Goal: Information Seeking & Learning: Learn about a topic

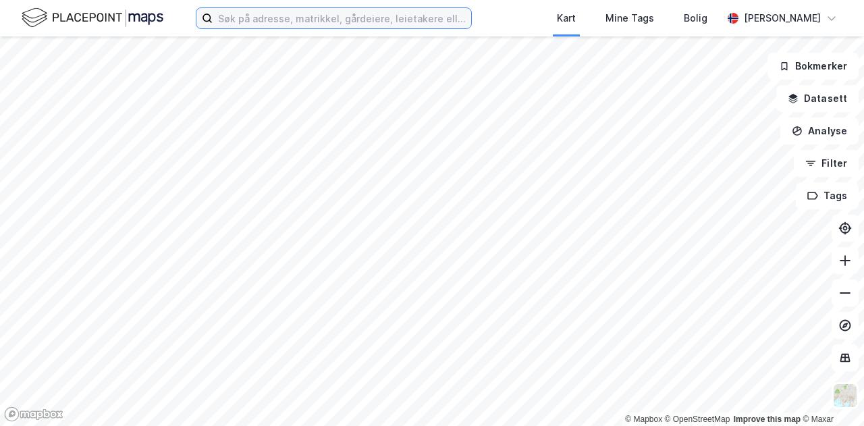
click at [298, 18] on input at bounding box center [342, 18] width 259 height 20
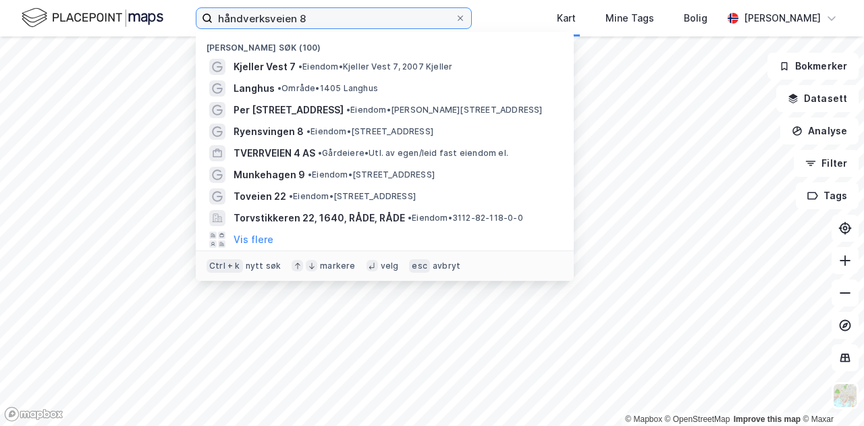
type input "håndverksveien 8"
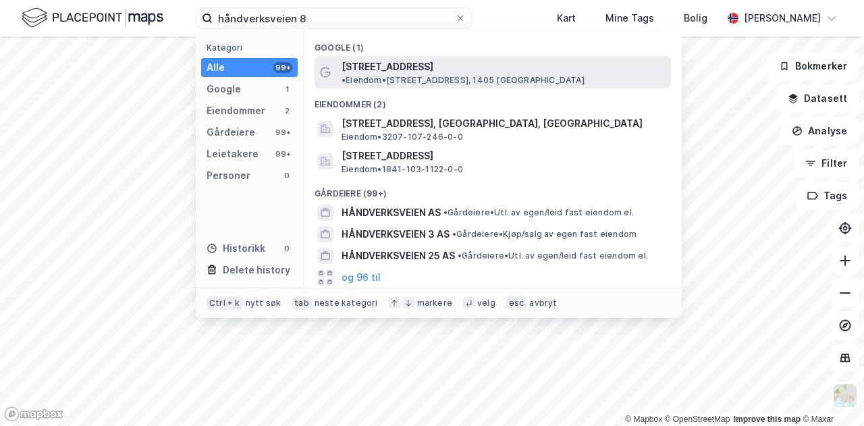
click at [398, 59] on span "[STREET_ADDRESS]" at bounding box center [388, 67] width 92 height 16
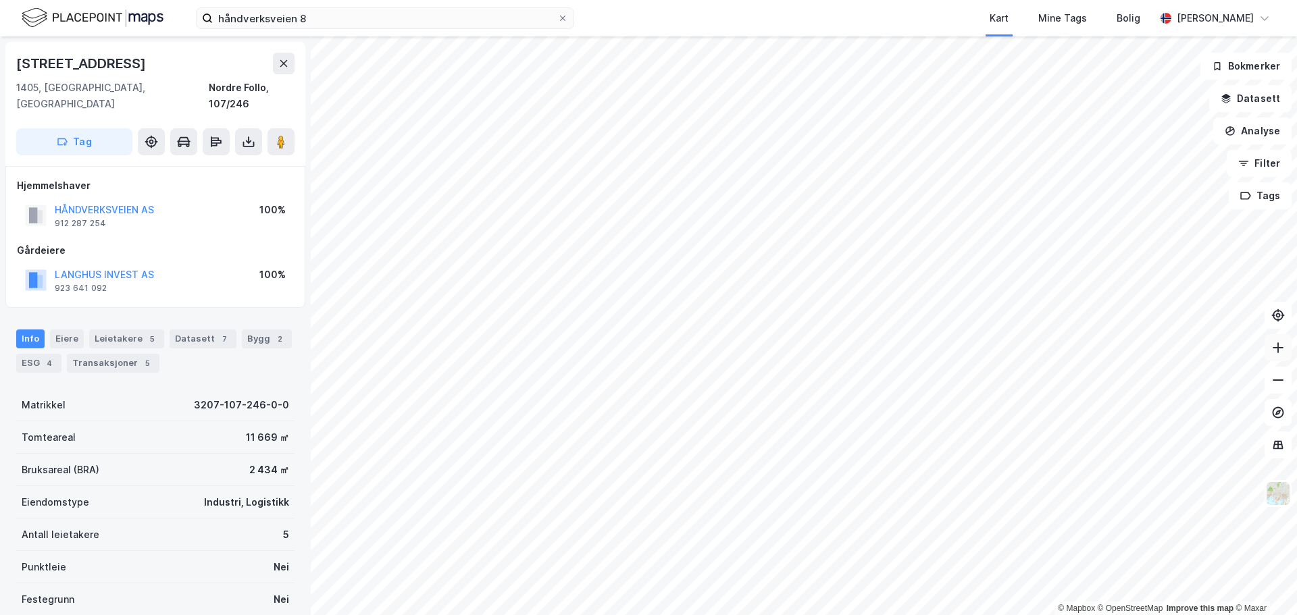
click at [864, 349] on icon at bounding box center [1278, 348] width 14 height 14
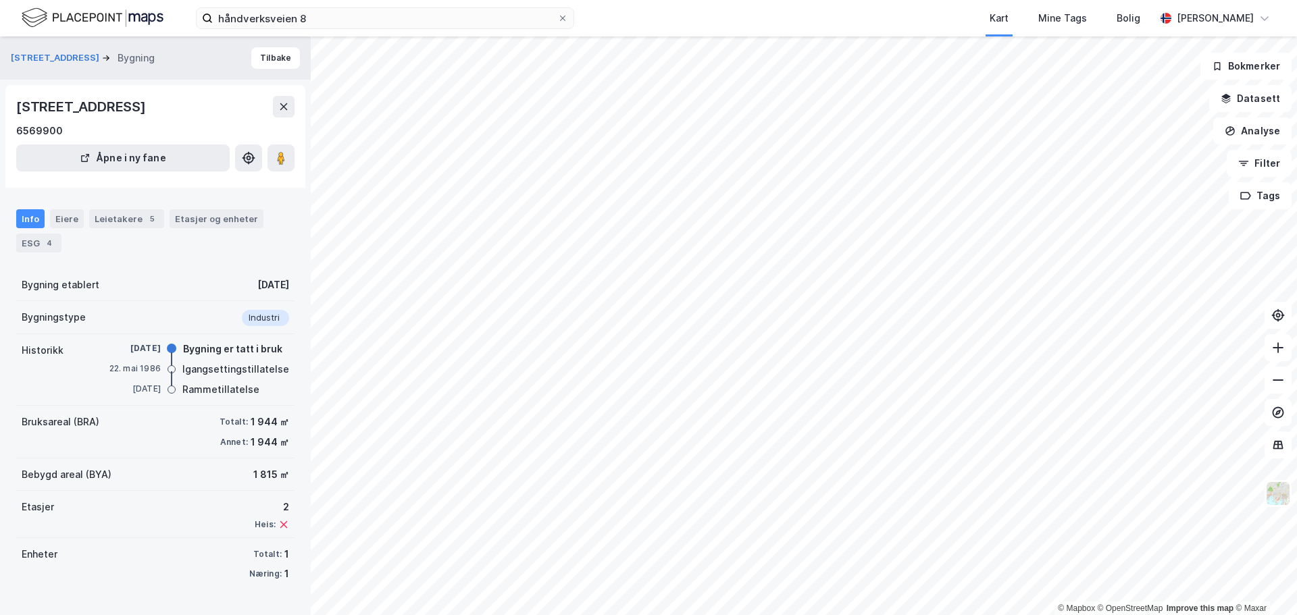
click at [23, 219] on div "Info" at bounding box center [30, 218] width 28 height 19
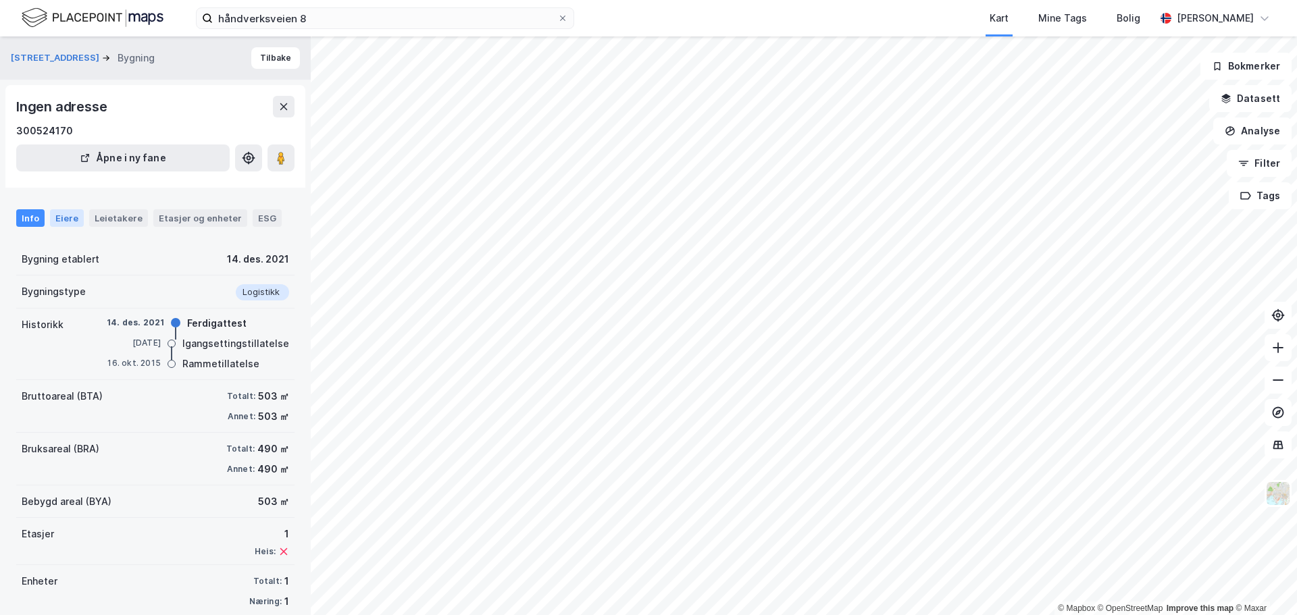
click at [67, 219] on div "Eiere" at bounding box center [67, 218] width 34 height 18
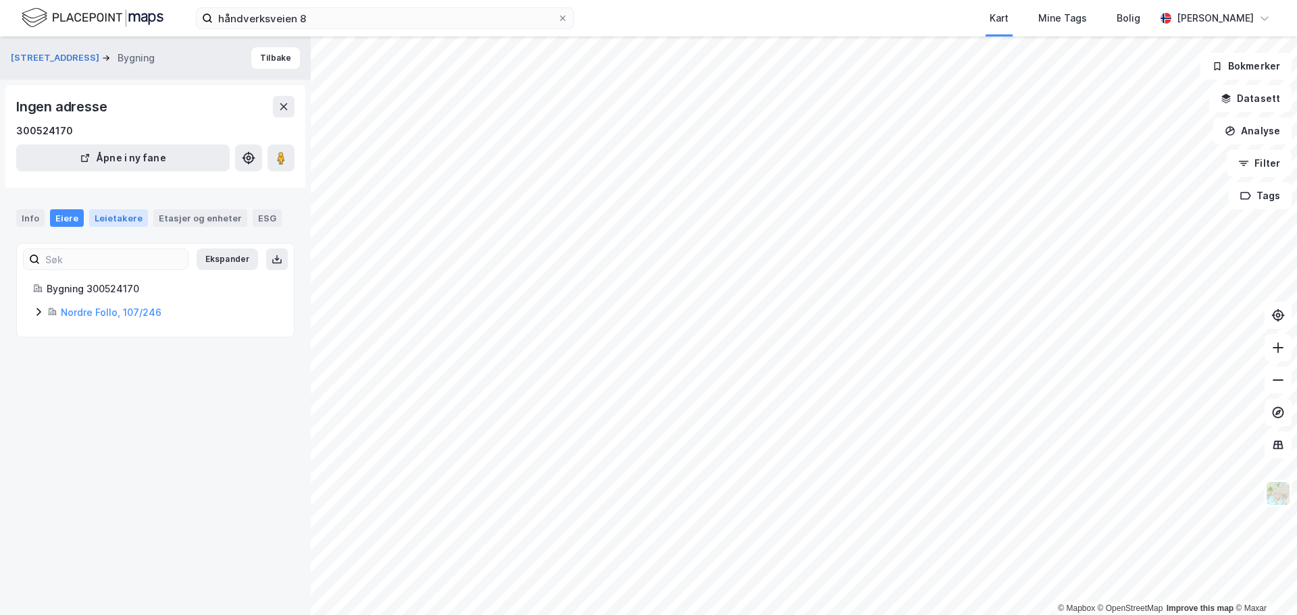
click at [104, 217] on div "Leietakere" at bounding box center [118, 218] width 59 height 18
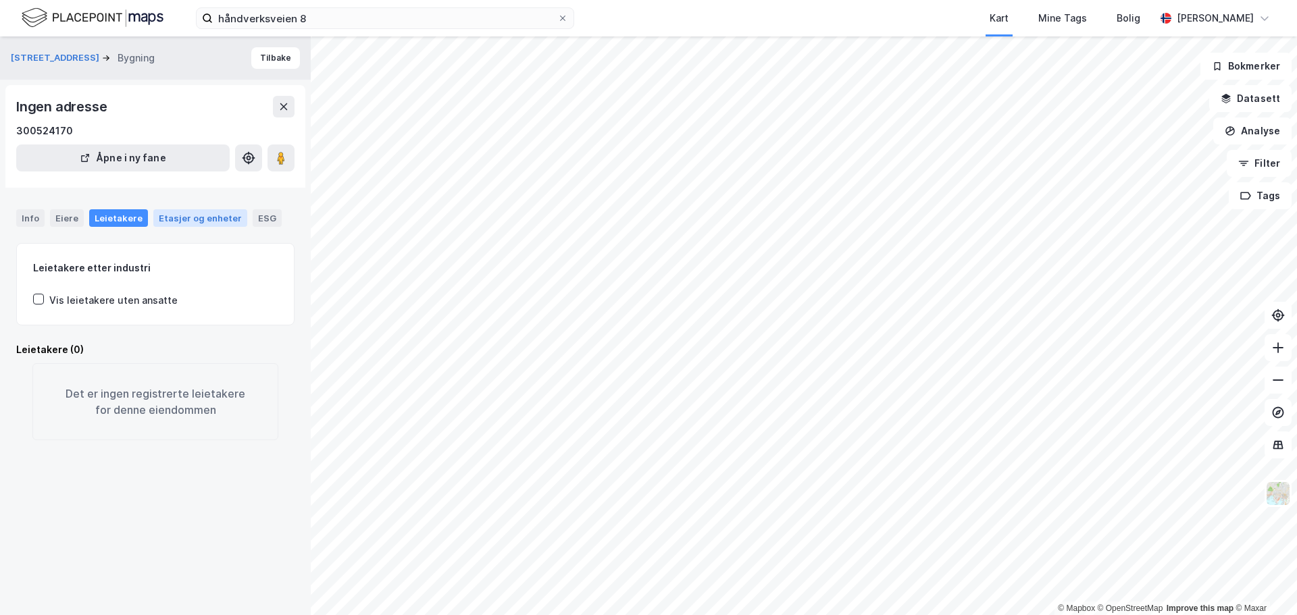
click at [178, 217] on div "Etasjer og enheter" at bounding box center [200, 218] width 83 height 12
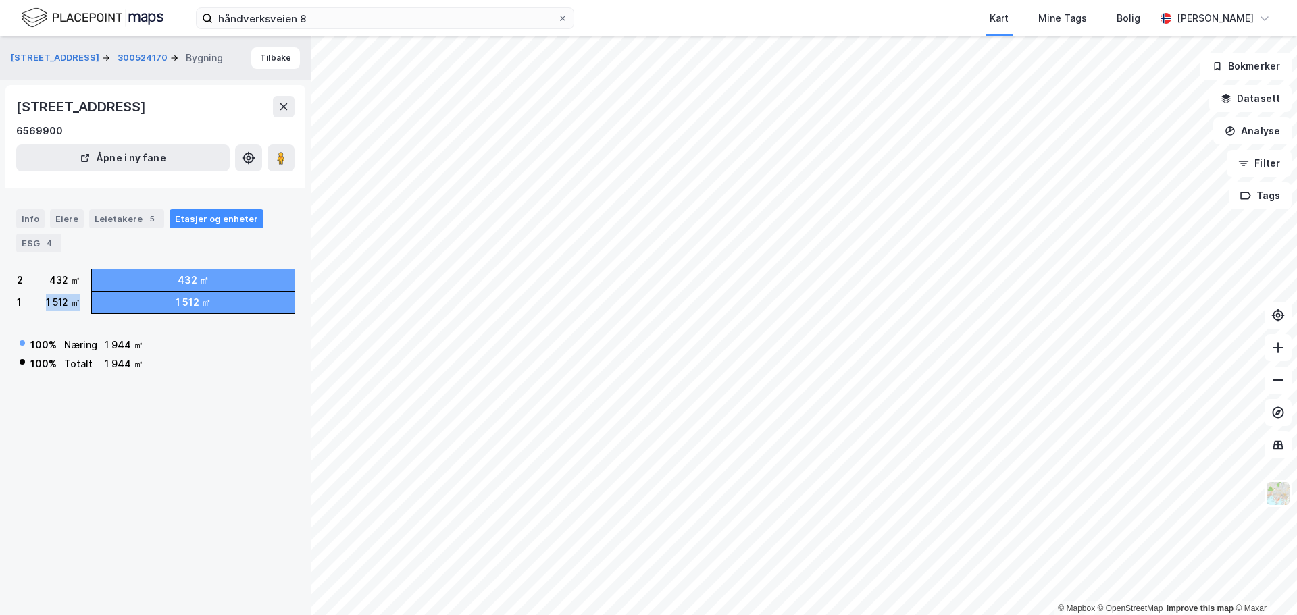
drag, startPoint x: 79, startPoint y: 305, endPoint x: 32, endPoint y: 298, distance: 47.0
click at [32, 298] on div "1 1 512 ㎡" at bounding box center [48, 303] width 63 height 22
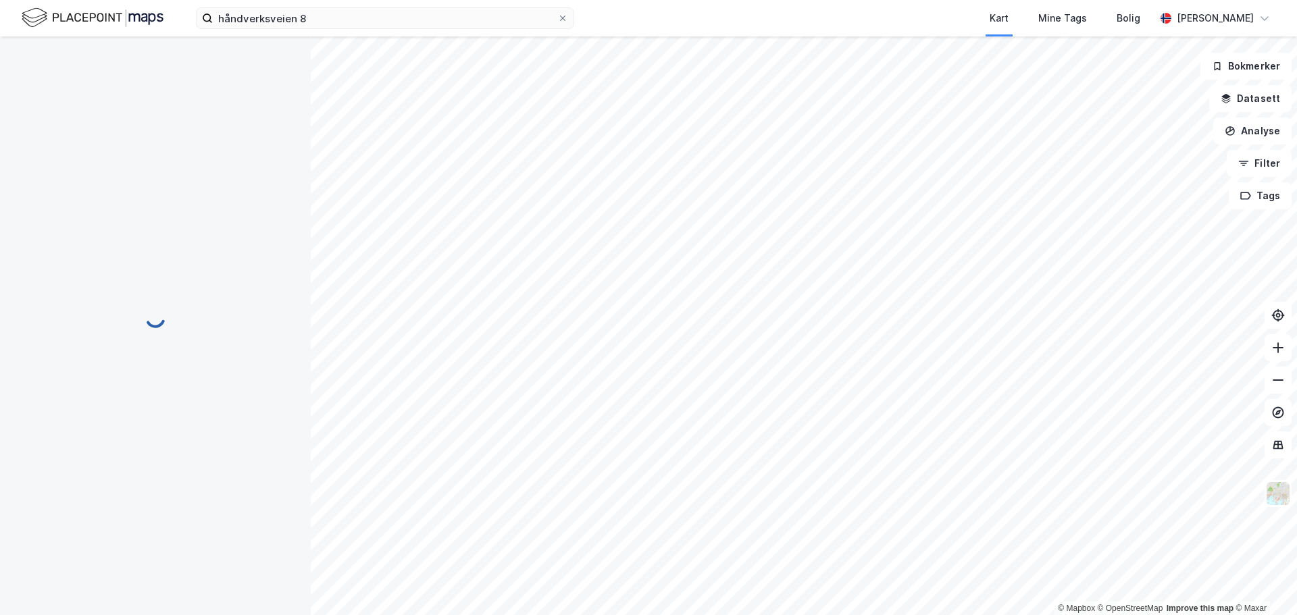
scroll to position [2, 0]
